Goal: Information Seeking & Learning: Learn about a topic

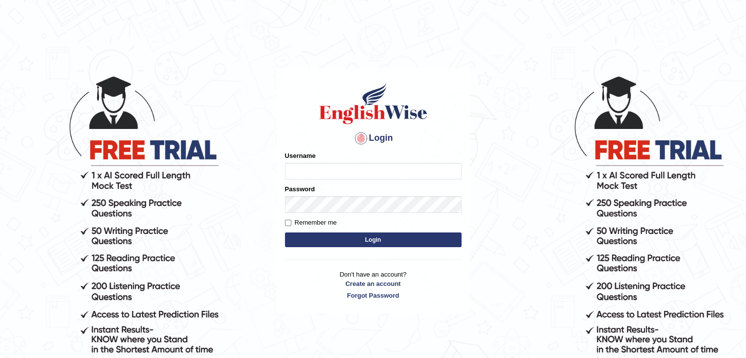
click at [337, 173] on input "Username" at bounding box center [373, 171] width 177 height 17
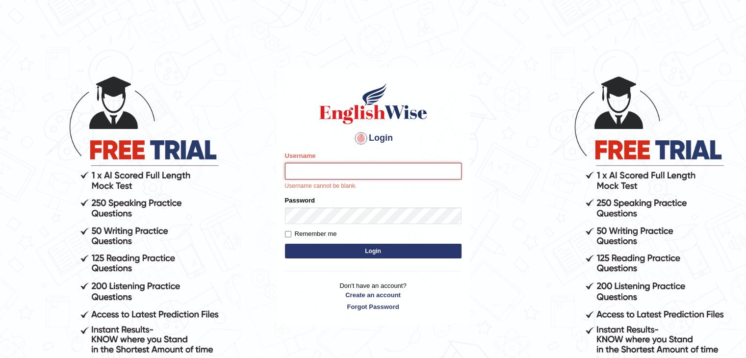
type input "[DEMOGRAPHIC_DATA]"
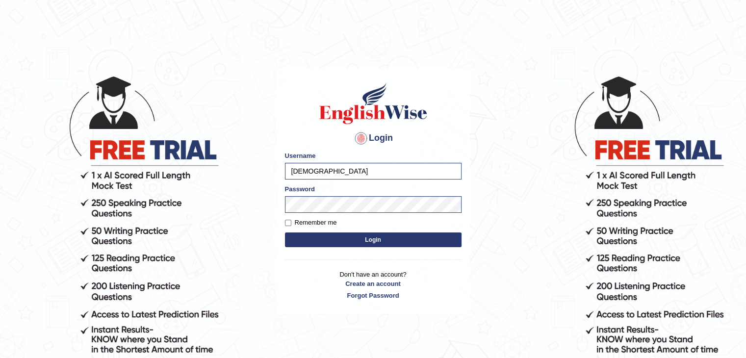
click at [353, 237] on button "Login" at bounding box center [373, 240] width 177 height 15
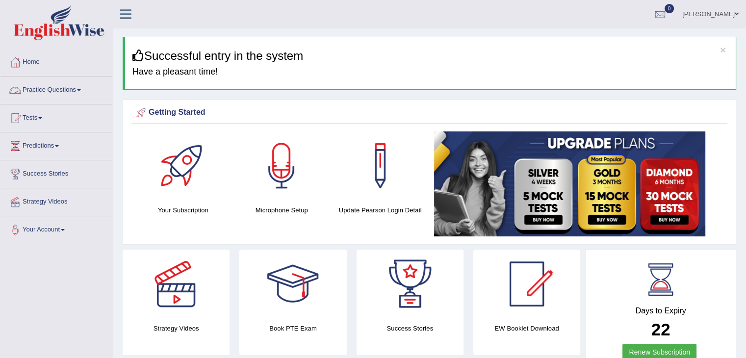
click at [75, 92] on link "Practice Questions" at bounding box center [56, 89] width 112 height 25
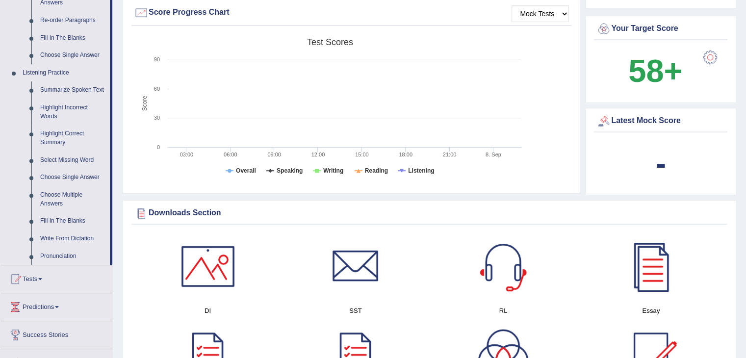
scroll to position [365, 0]
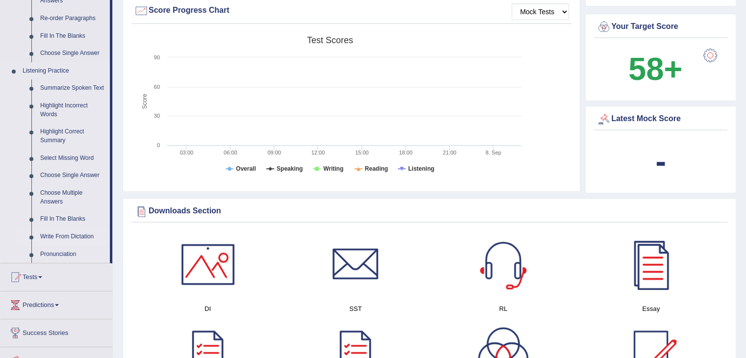
click at [75, 237] on link "Write From Dictation" at bounding box center [73, 237] width 74 height 18
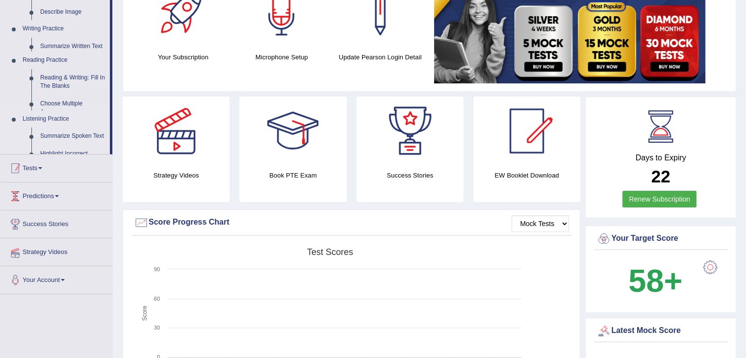
scroll to position [139, 0]
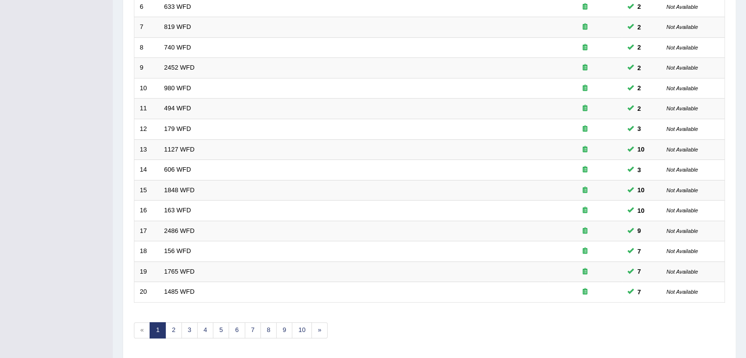
scroll to position [289, 0]
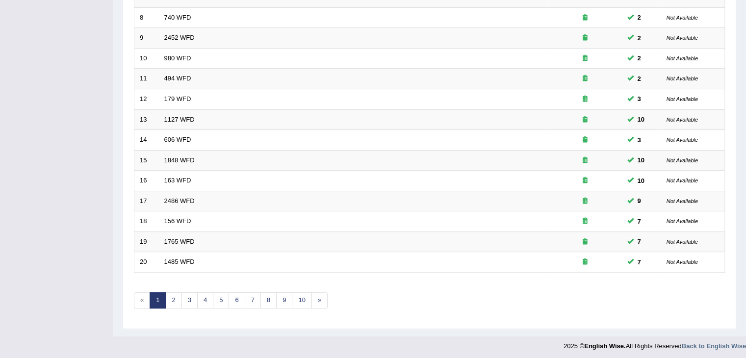
click at [171, 294] on link "2" at bounding box center [173, 300] width 16 height 16
click at [155, 301] on link "1" at bounding box center [158, 300] width 16 height 16
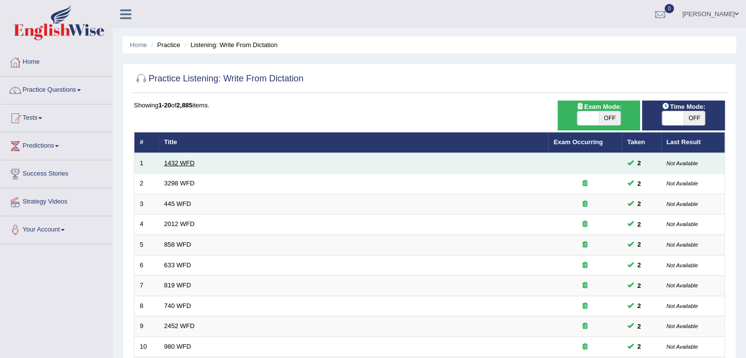
click at [180, 162] on link "1432 WFD" at bounding box center [179, 162] width 30 height 7
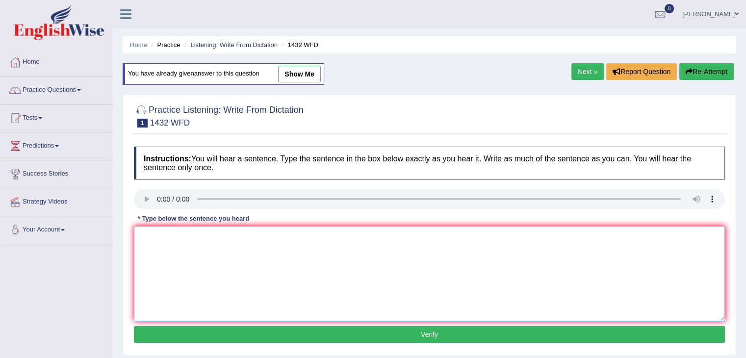
click at [177, 251] on textarea at bounding box center [429, 273] width 591 height 95
type textarea "More physical activity is beneficial to your health."
click at [261, 333] on button "Verify" at bounding box center [429, 334] width 591 height 17
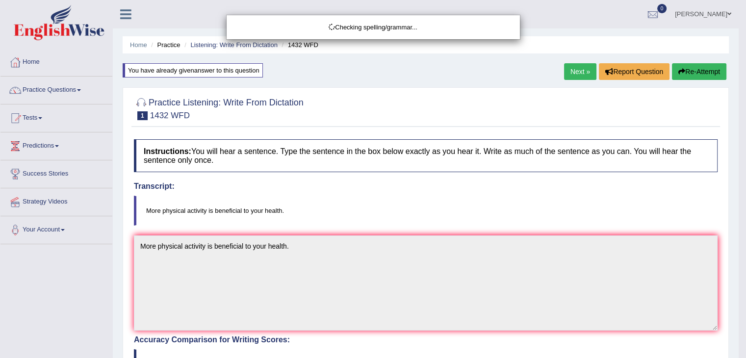
drag, startPoint x: 753, startPoint y: 95, endPoint x: 753, endPoint y: 146, distance: 51.5
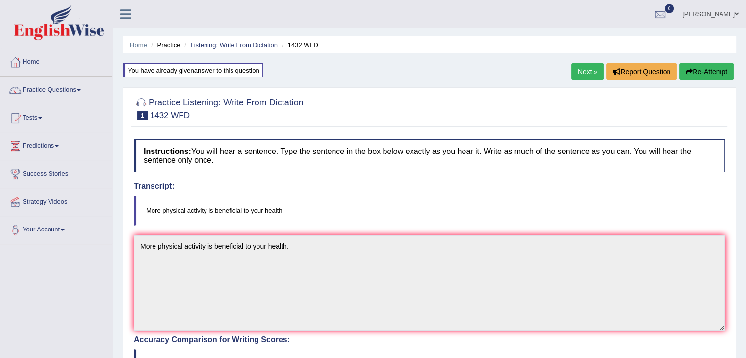
click at [585, 65] on link "Next »" at bounding box center [588, 71] width 32 height 17
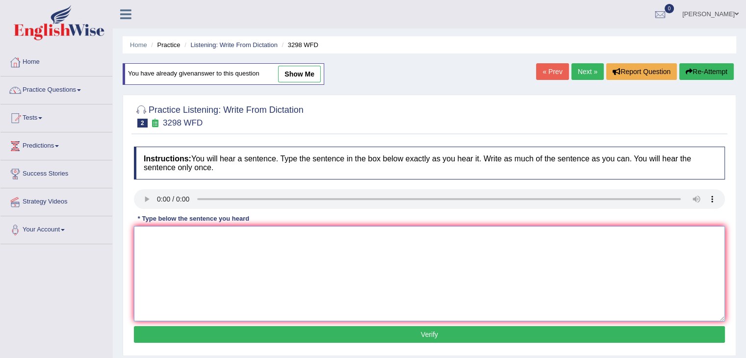
click at [184, 250] on textarea at bounding box center [429, 273] width 591 height 95
click at [208, 238] on textarea "Animal behavior" at bounding box center [429, 273] width 591 height 95
click at [223, 234] on textarea "Animal behavior appears" at bounding box center [429, 273] width 591 height 95
type textarea "Animal behavior appears to contain both similar and distinct aspect to that of …"
click at [224, 327] on button "Verify" at bounding box center [429, 334] width 591 height 17
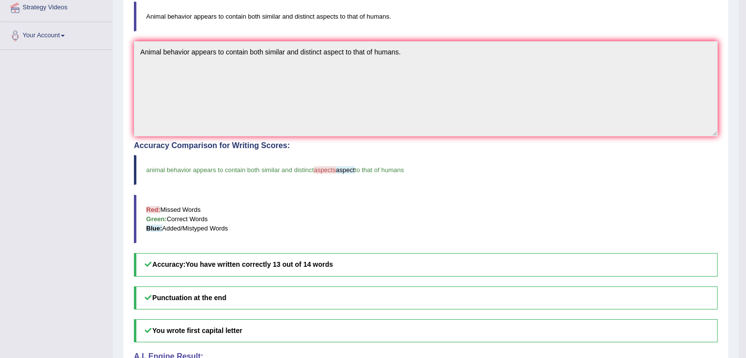
scroll to position [232, 0]
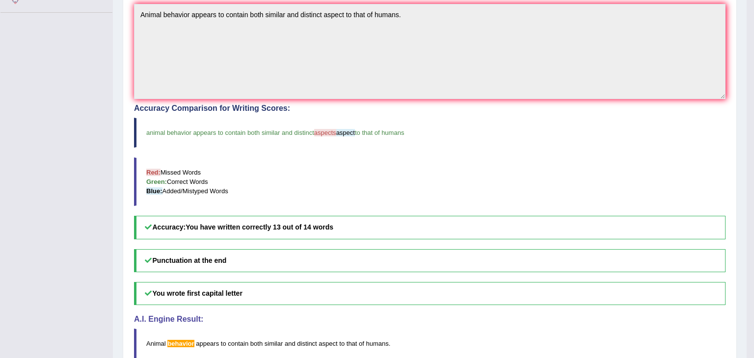
drag, startPoint x: 753, startPoint y: 123, endPoint x: 753, endPoint y: 255, distance: 132.5
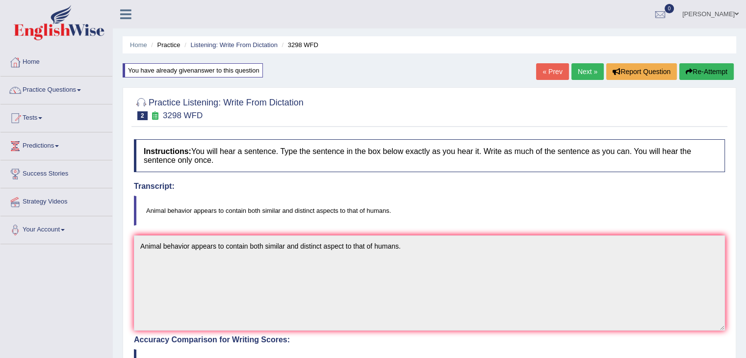
click at [587, 76] on link "Next »" at bounding box center [588, 71] width 32 height 17
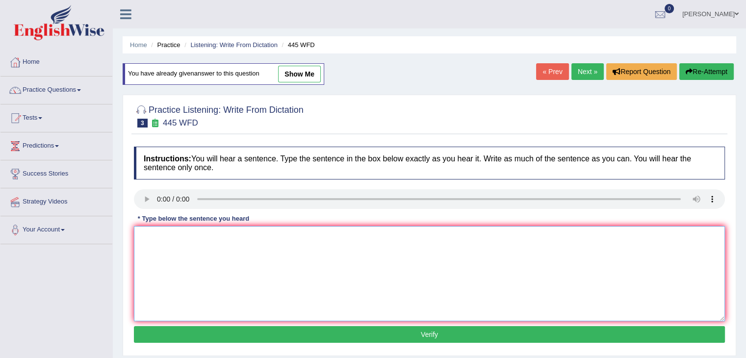
click at [167, 236] on textarea at bounding box center [429, 273] width 591 height 95
click at [318, 236] on textarea "The american astronomours made a plan to land" at bounding box center [429, 273] width 591 height 95
type textarea "The american astronomours made a plan for landing spaceship on mars."
click at [355, 330] on button "Verify" at bounding box center [429, 334] width 591 height 17
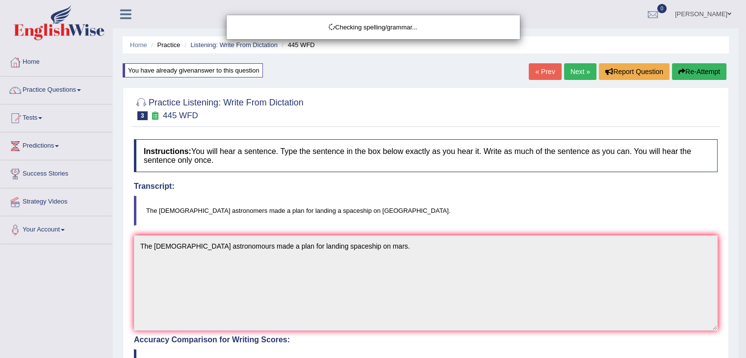
drag, startPoint x: 753, startPoint y: 108, endPoint x: 753, endPoint y: 211, distance: 103.0
click at [746, 241] on html "Toggle navigation Home Practice Questions Speaking Practice Read Aloud Repeat S…" at bounding box center [373, 179] width 746 height 358
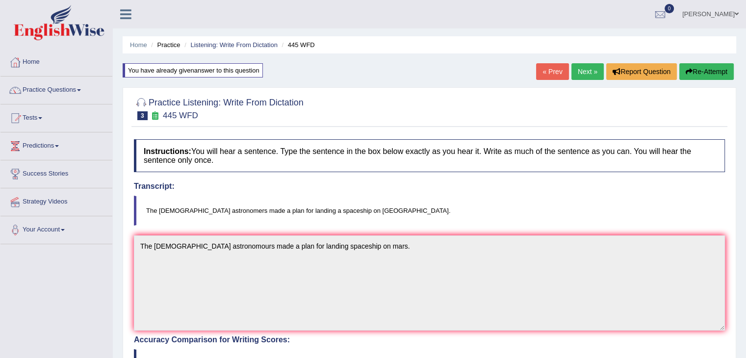
click at [579, 76] on link "Next »" at bounding box center [588, 71] width 32 height 17
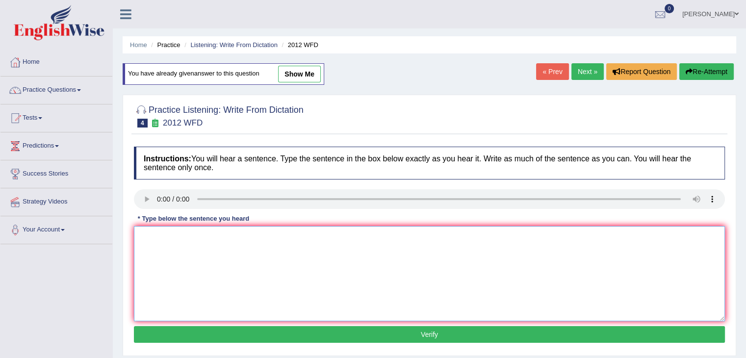
click at [171, 232] on textarea at bounding box center [429, 273] width 591 height 95
type textarea "There is a great deal of debate on this topic."
click at [247, 335] on button "Verify" at bounding box center [429, 334] width 591 height 17
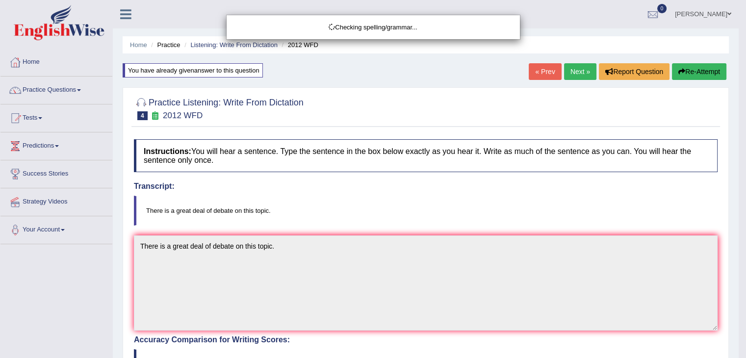
drag, startPoint x: 753, startPoint y: 101, endPoint x: 753, endPoint y: 193, distance: 92.2
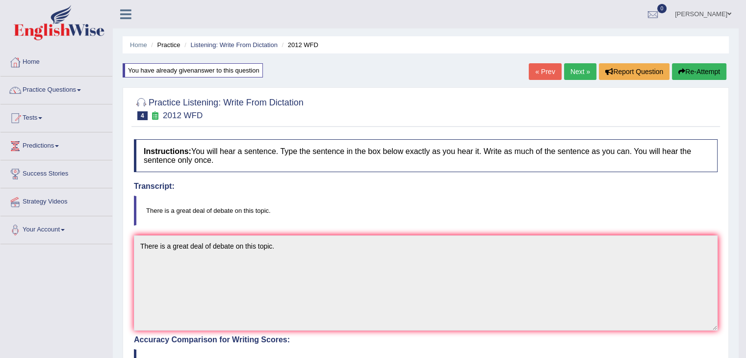
click at [746, 193] on html "Toggle navigation Home Practice Questions Speaking Practice Read Aloud Repeat S…" at bounding box center [373, 179] width 746 height 358
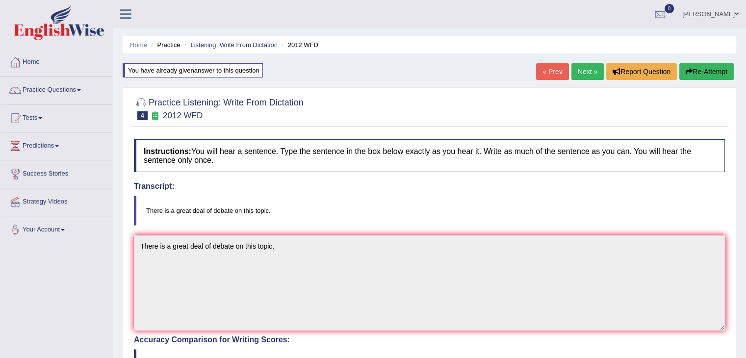
click at [584, 76] on link "Next »" at bounding box center [588, 71] width 32 height 17
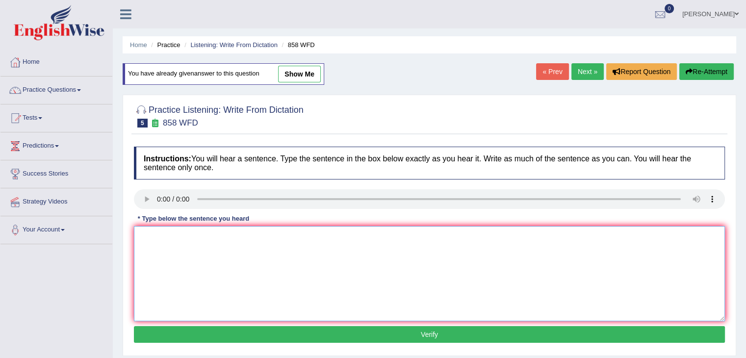
click at [174, 238] on textarea at bounding box center [429, 273] width 591 height 95
click at [201, 244] on textarea "The year when" at bounding box center [429, 273] width 591 height 95
click at [283, 237] on textarea "The year when the ship of artifacts recked" at bounding box center [429, 273] width 591 height 95
type textarea "The year when the ship of artifacts was recked interested historians."
click at [371, 328] on button "Verify" at bounding box center [429, 334] width 591 height 17
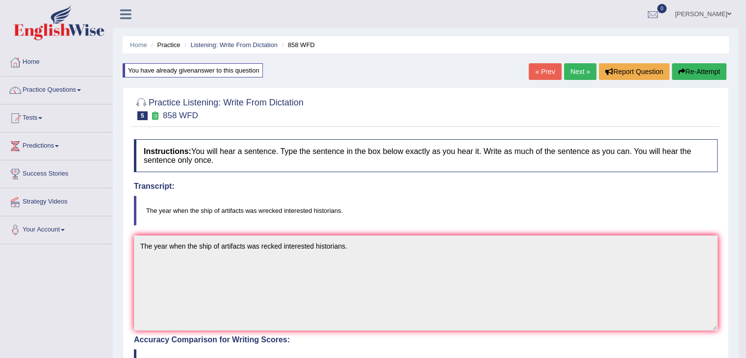
drag, startPoint x: 753, startPoint y: 125, endPoint x: 753, endPoint y: 263, distance: 137.9
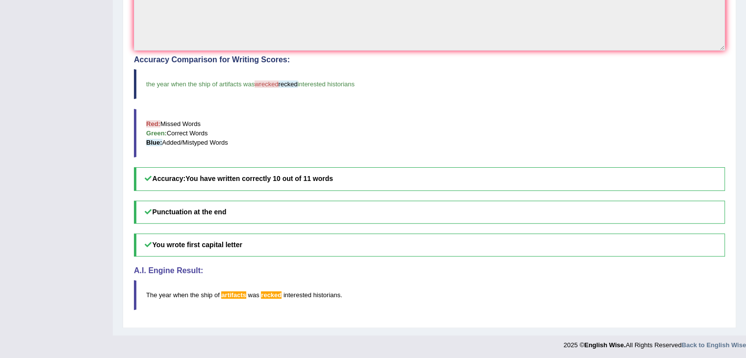
scroll to position [30, 0]
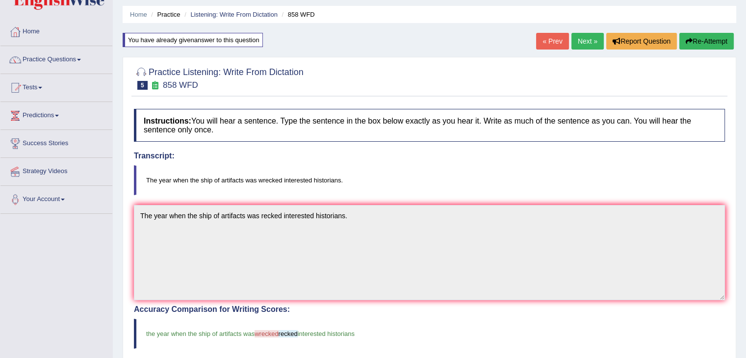
click at [591, 44] on link "Next »" at bounding box center [588, 41] width 32 height 17
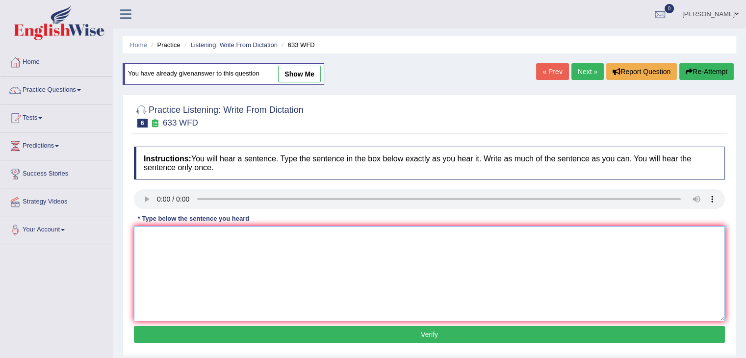
click at [173, 246] on textarea at bounding box center [429, 273] width 591 height 95
type textarea "w"
type textarea "r"
type textarea "Research shows that exercising makes us feel better."
click at [306, 235] on textarea "Research shows that exercising makes us feel better." at bounding box center [429, 273] width 591 height 95
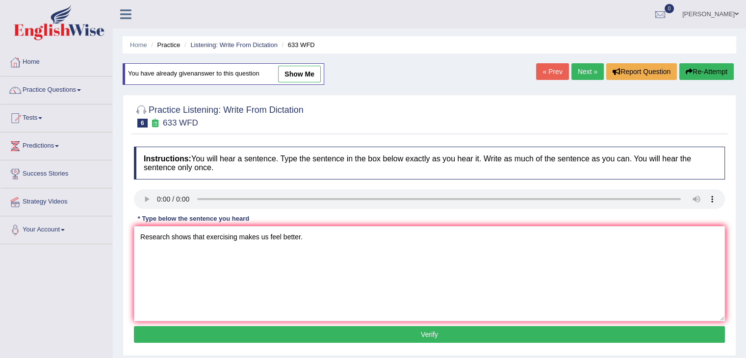
click at [280, 338] on button "Verify" at bounding box center [429, 334] width 591 height 17
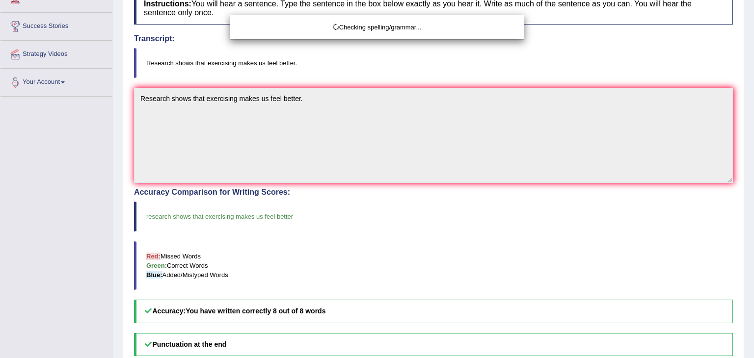
drag, startPoint x: 751, startPoint y: 114, endPoint x: 753, endPoint y: 222, distance: 108.0
click at [746, 210] on html "Toggle navigation Home Practice Questions Speaking Practice Read Aloud Repeat S…" at bounding box center [377, 31] width 754 height 358
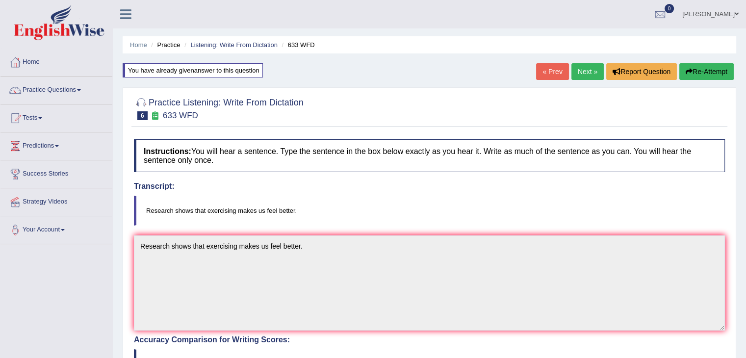
click at [589, 69] on link "Next »" at bounding box center [588, 71] width 32 height 17
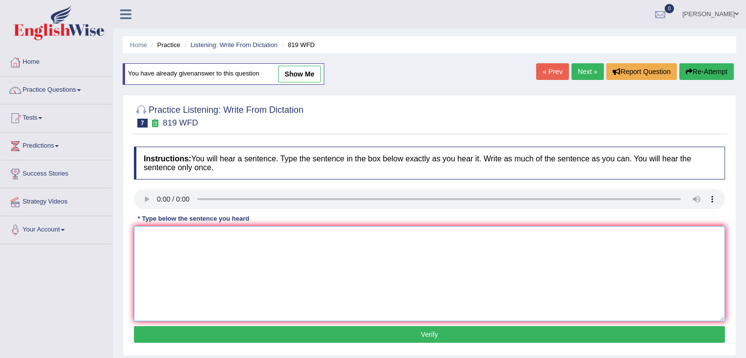
click at [171, 250] on textarea at bounding box center [429, 273] width 591 height 95
click at [180, 239] on textarea "Plans" at bounding box center [429, 273] width 591 height 95
click at [272, 235] on textarea "Plans are able to continue growing through out their lives." at bounding box center [429, 273] width 591 height 95
type textarea "Plans are able to continue growing throughout their lives."
click at [308, 331] on button "Verify" at bounding box center [429, 334] width 591 height 17
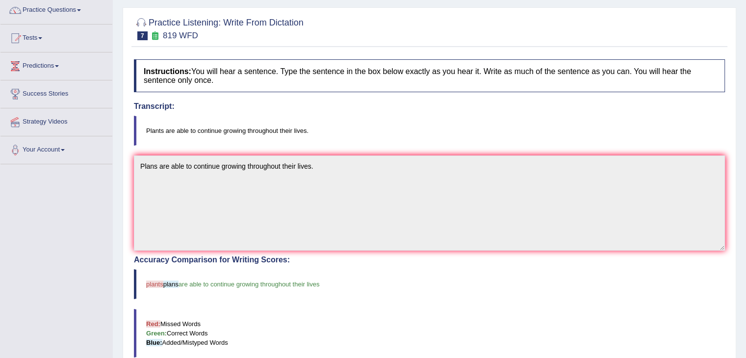
scroll to position [43, 0]
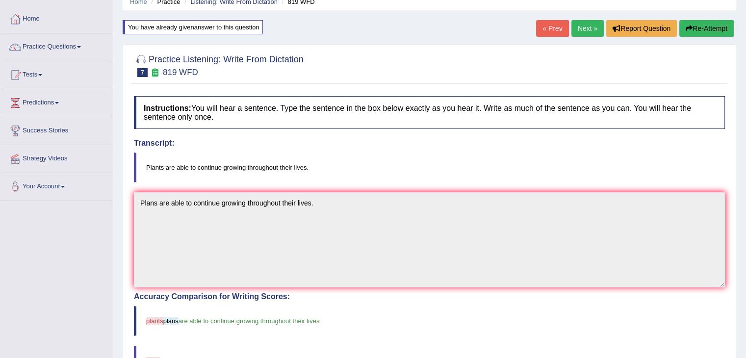
click at [580, 21] on link "Next »" at bounding box center [588, 28] width 32 height 17
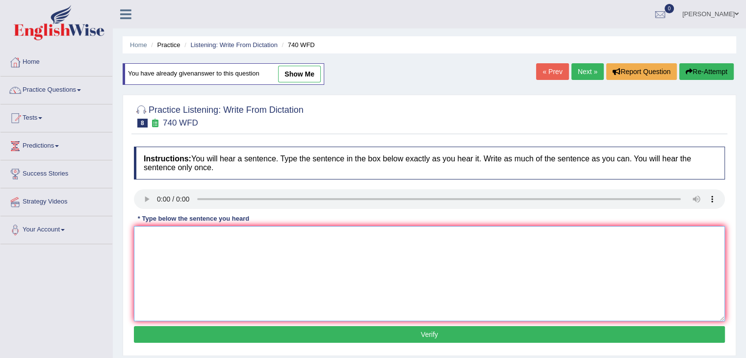
click at [162, 235] on textarea at bounding box center [429, 273] width 591 height 95
click at [217, 238] on textarea "A series of observation" at bounding box center [429, 273] width 591 height 95
click at [224, 237] on textarea "A series of observation" at bounding box center [429, 273] width 591 height 95
click at [174, 237] on textarea "A series of observation" at bounding box center [429, 273] width 591 height 95
type textarea "A series of the observation"
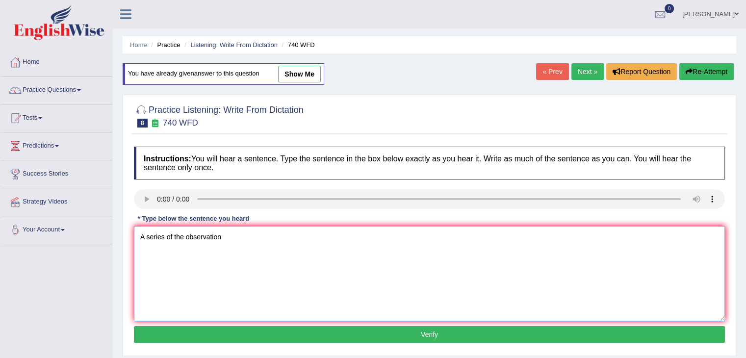
click at [228, 236] on textarea "A series of the observation" at bounding box center [429, 273] width 591 height 95
click at [289, 238] on textarea "A series of the observation were carried out in" at bounding box center [429, 273] width 591 height 95
type textarea "A series of the observation were carried out in a classroom."
click at [371, 330] on button "Verify" at bounding box center [429, 334] width 591 height 17
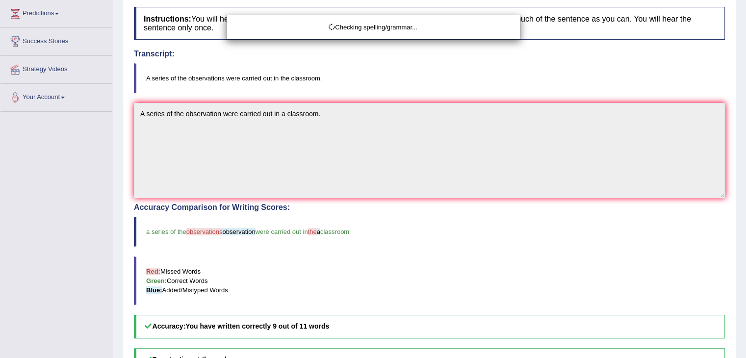
drag, startPoint x: 753, startPoint y: 102, endPoint x: 753, endPoint y: 198, distance: 95.7
click at [746, 198] on html "Toggle navigation Home Practice Questions Speaking Practice Read Aloud Repeat S…" at bounding box center [373, 47] width 746 height 358
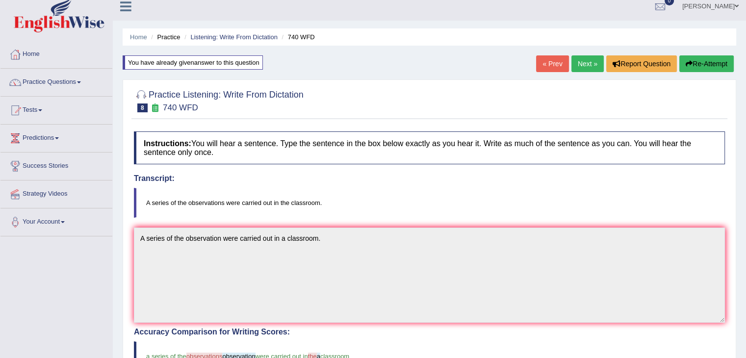
scroll to position [7, 0]
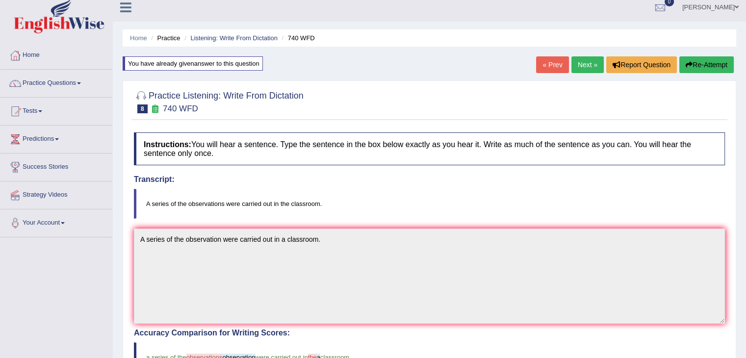
click at [584, 62] on link "Next »" at bounding box center [588, 64] width 32 height 17
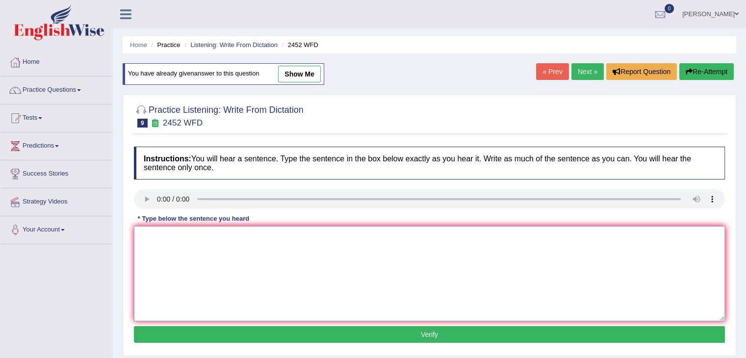
click at [172, 247] on textarea at bounding box center [429, 273] width 591 height 95
click at [174, 246] on textarea "It is" at bounding box center [429, 273] width 591 height 95
type textarea "It is a debate about the value of knowledge."
click at [251, 334] on button "Verify" at bounding box center [429, 334] width 591 height 17
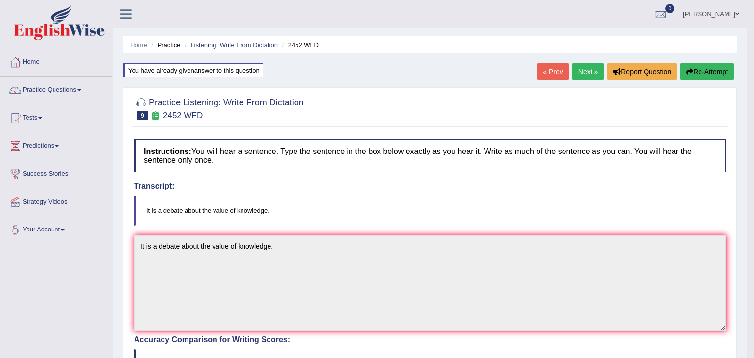
drag, startPoint x: 753, startPoint y: 112, endPoint x: 747, endPoint y: 122, distance: 11.7
click at [746, 122] on html "Toggle navigation Home Practice Questions Speaking Practice Read Aloud Repeat S…" at bounding box center [377, 179] width 754 height 358
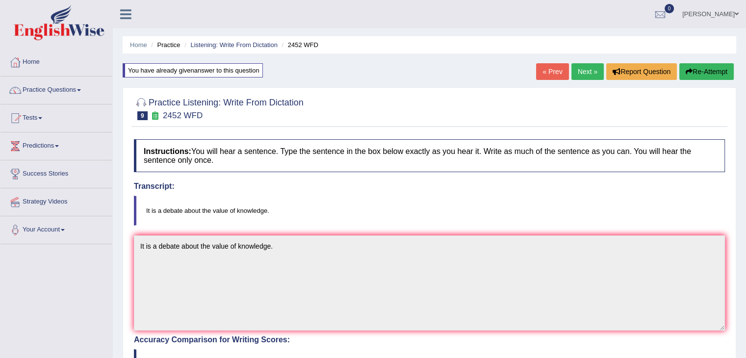
click at [572, 69] on link "Next »" at bounding box center [588, 71] width 32 height 17
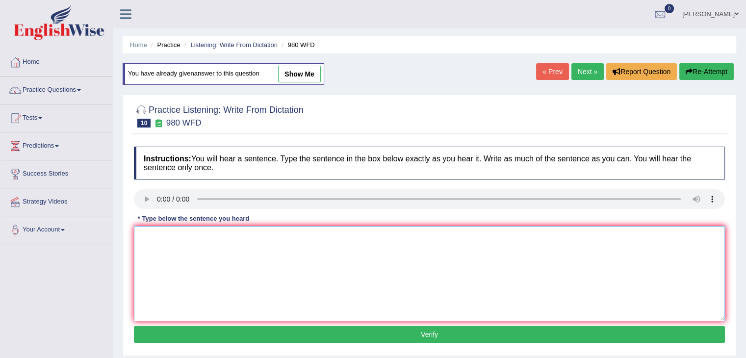
click at [161, 234] on textarea at bounding box center [429, 273] width 591 height 95
type textarea "Your ideas has been discussed and debated on seminars and tutorials."
click at [237, 328] on button "Verify" at bounding box center [429, 334] width 591 height 17
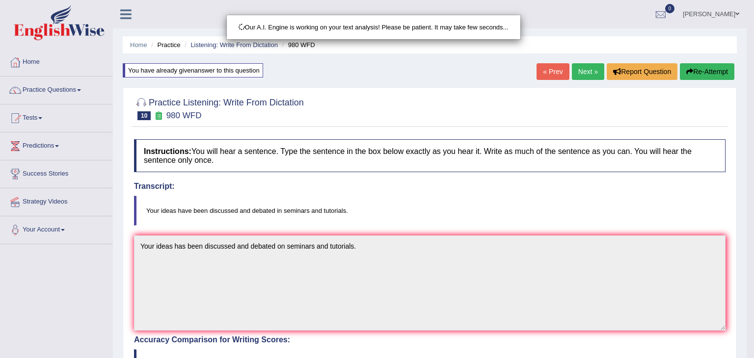
drag, startPoint x: 753, startPoint y: 79, endPoint x: 753, endPoint y: 199, distance: 119.7
click at [746, 199] on html "Toggle navigation Home Practice Questions Speaking Practice Read Aloud Repeat S…" at bounding box center [377, 179] width 754 height 358
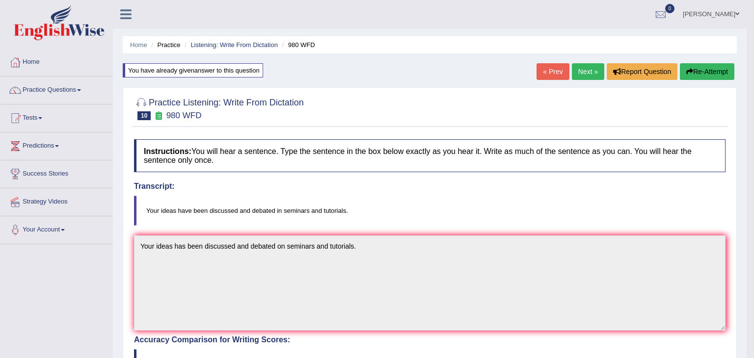
drag, startPoint x: 753, startPoint y: 199, endPoint x: 753, endPoint y: 273, distance: 74.1
click at [746, 273] on html "Toggle navigation Home Practice Questions Speaking Practice Read Aloud Repeat S…" at bounding box center [377, 179] width 754 height 358
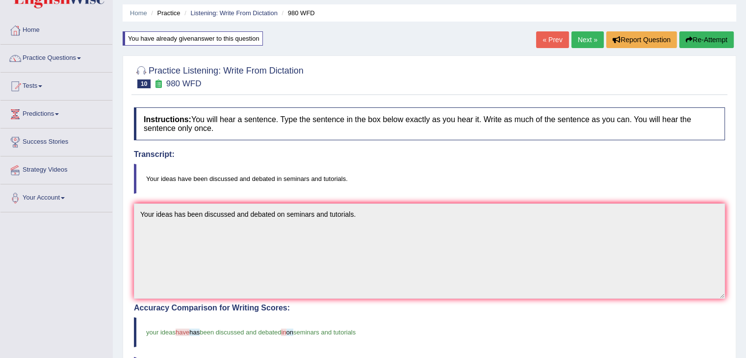
scroll to position [20, 0]
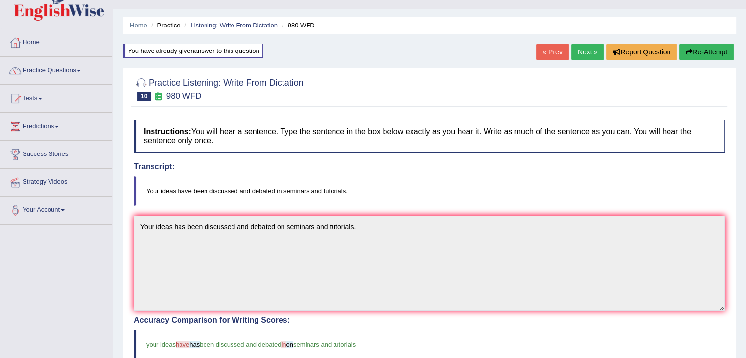
click at [587, 46] on link "Next »" at bounding box center [588, 52] width 32 height 17
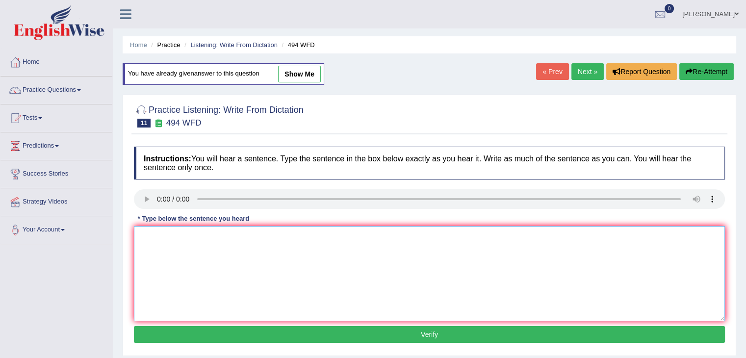
click at [172, 246] on textarea at bounding box center [429, 273] width 591 height 95
click at [166, 240] on textarea at bounding box center [429, 273] width 591 height 95
